Goal: Task Accomplishment & Management: Use online tool/utility

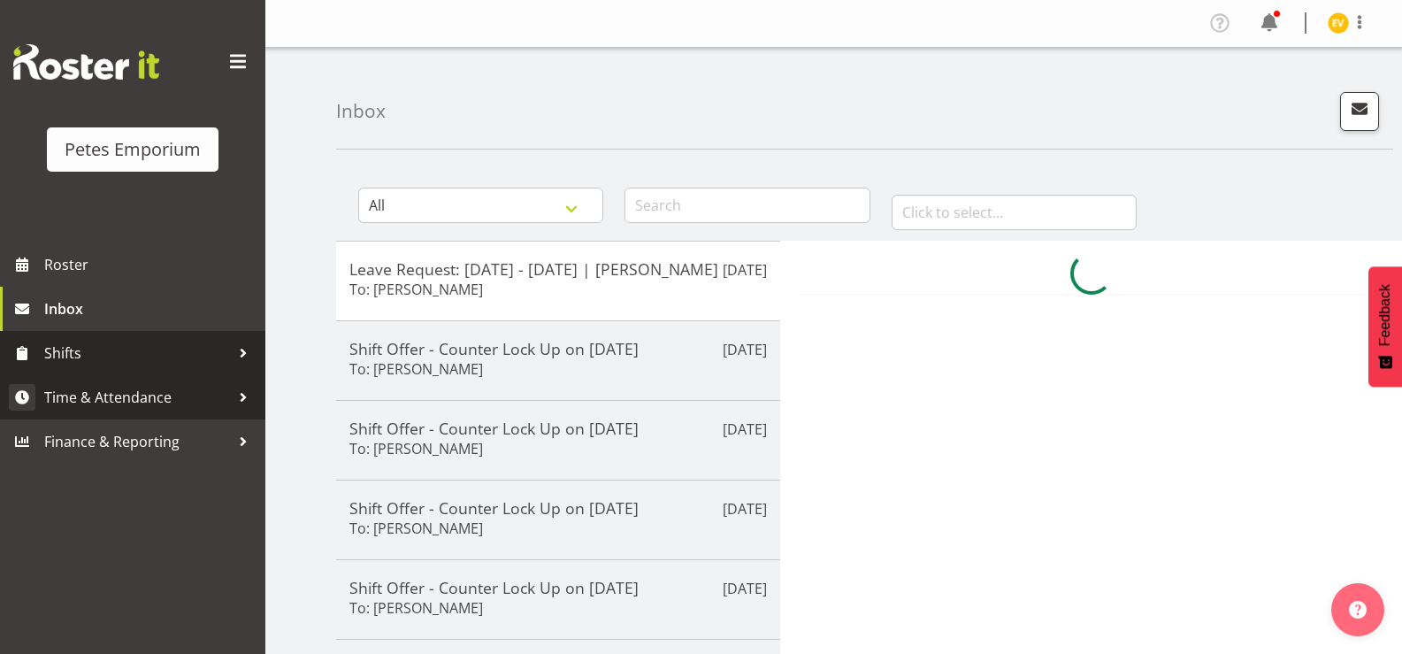
click at [137, 393] on span "Time & Attendance" at bounding box center [137, 397] width 186 height 27
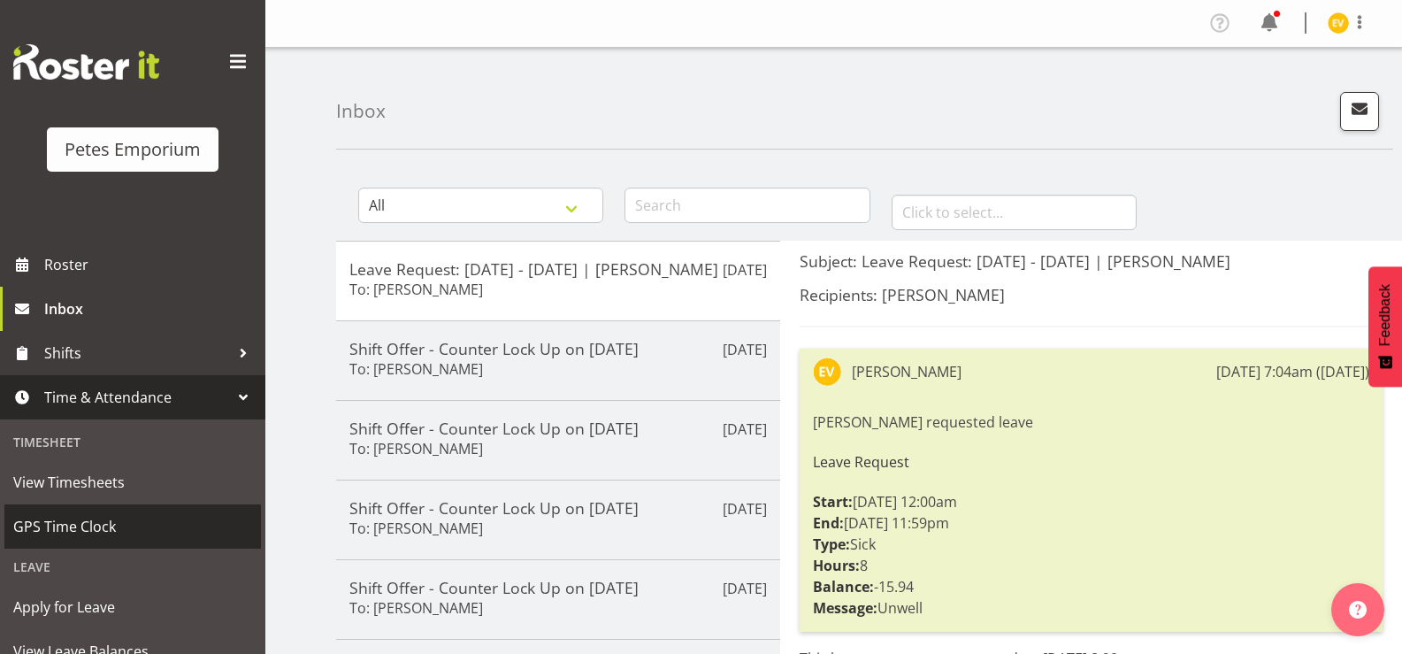
click at [161, 527] on span "GPS Time Clock" at bounding box center [132, 526] width 239 height 27
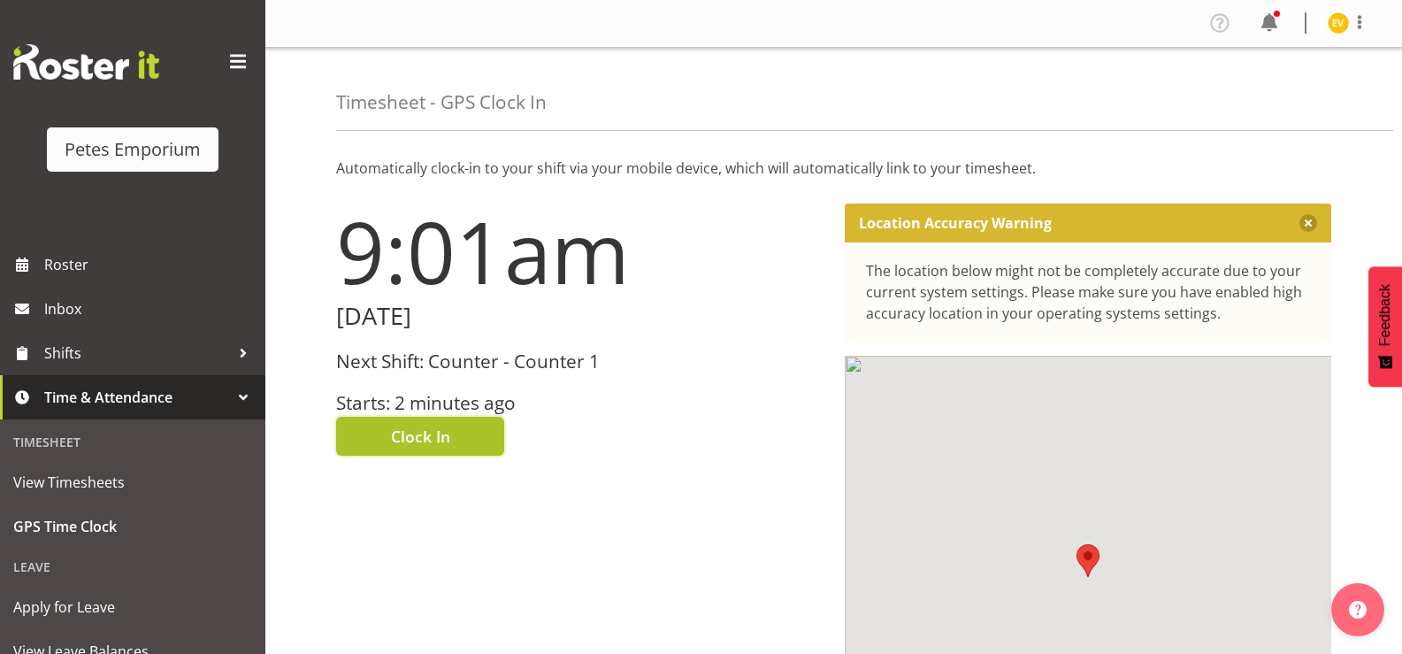
click at [411, 435] on span "Clock In" at bounding box center [420, 436] width 59 height 23
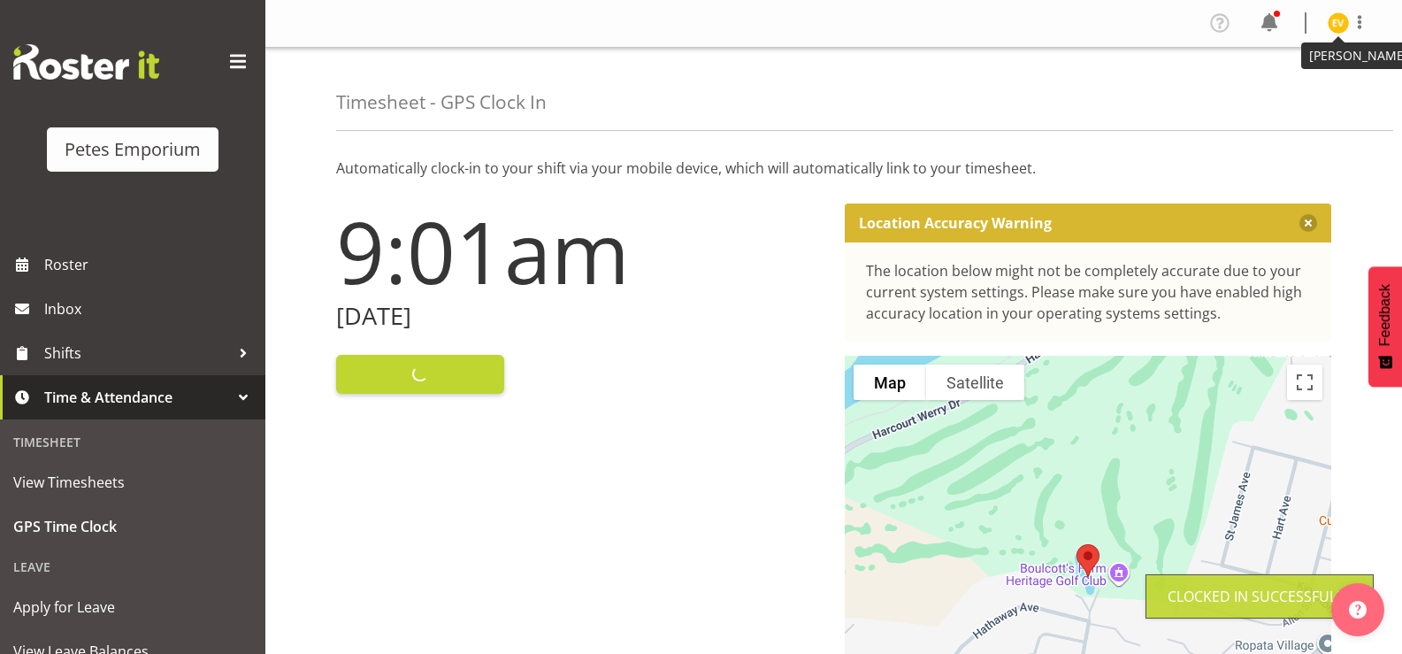
click at [1343, 23] on img at bounding box center [1337, 22] width 21 height 21
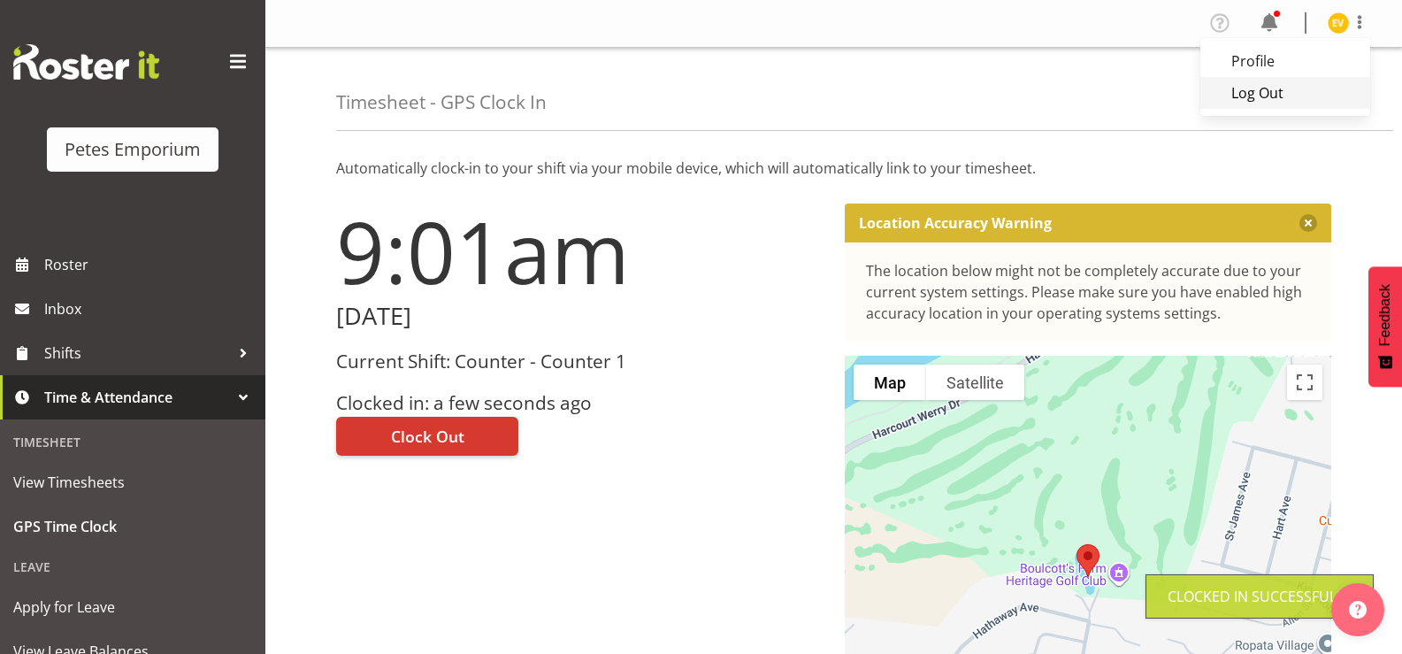
click at [1312, 95] on link "Log Out" at bounding box center [1285, 93] width 170 height 32
